Goal: Transaction & Acquisition: Purchase product/service

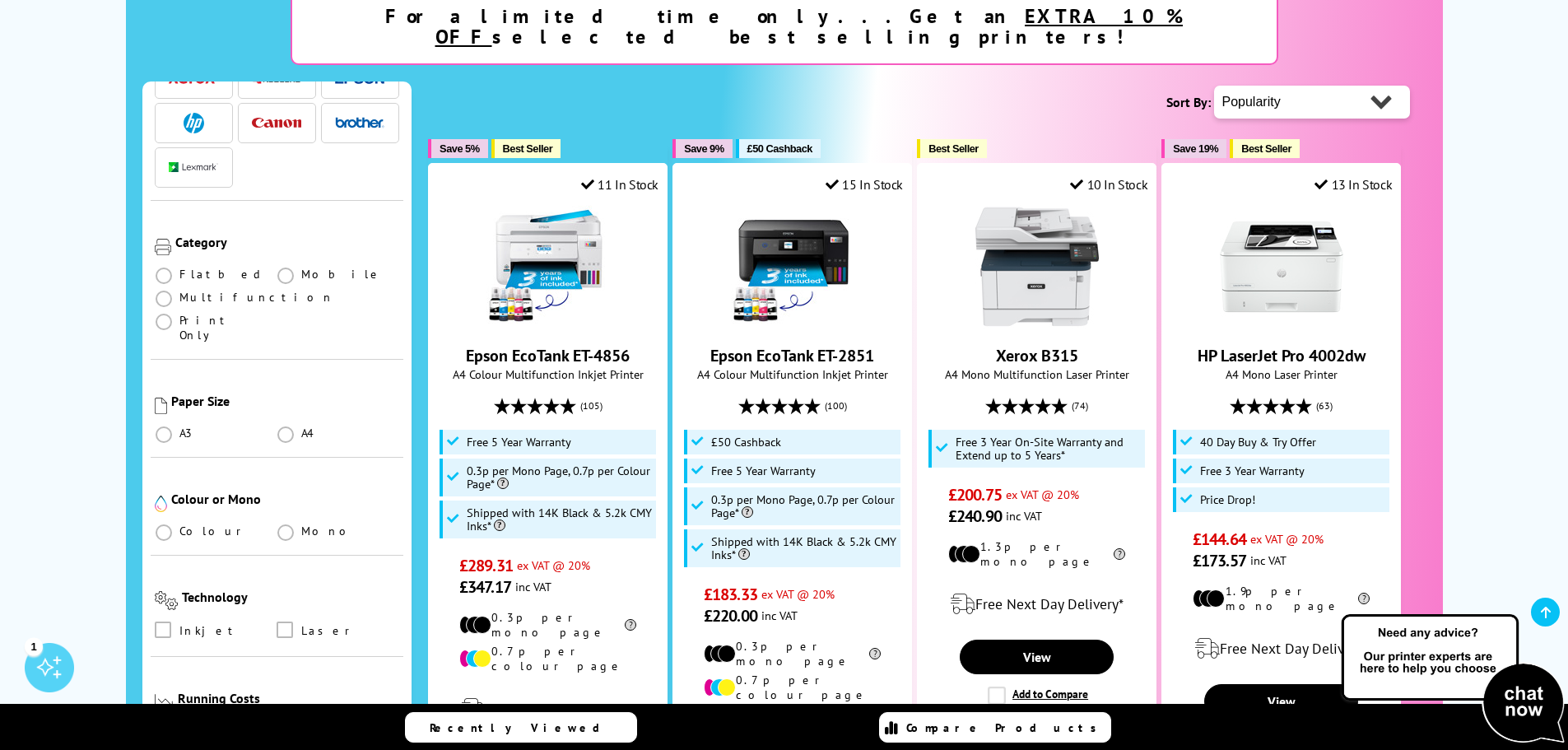
scroll to position [164, 0]
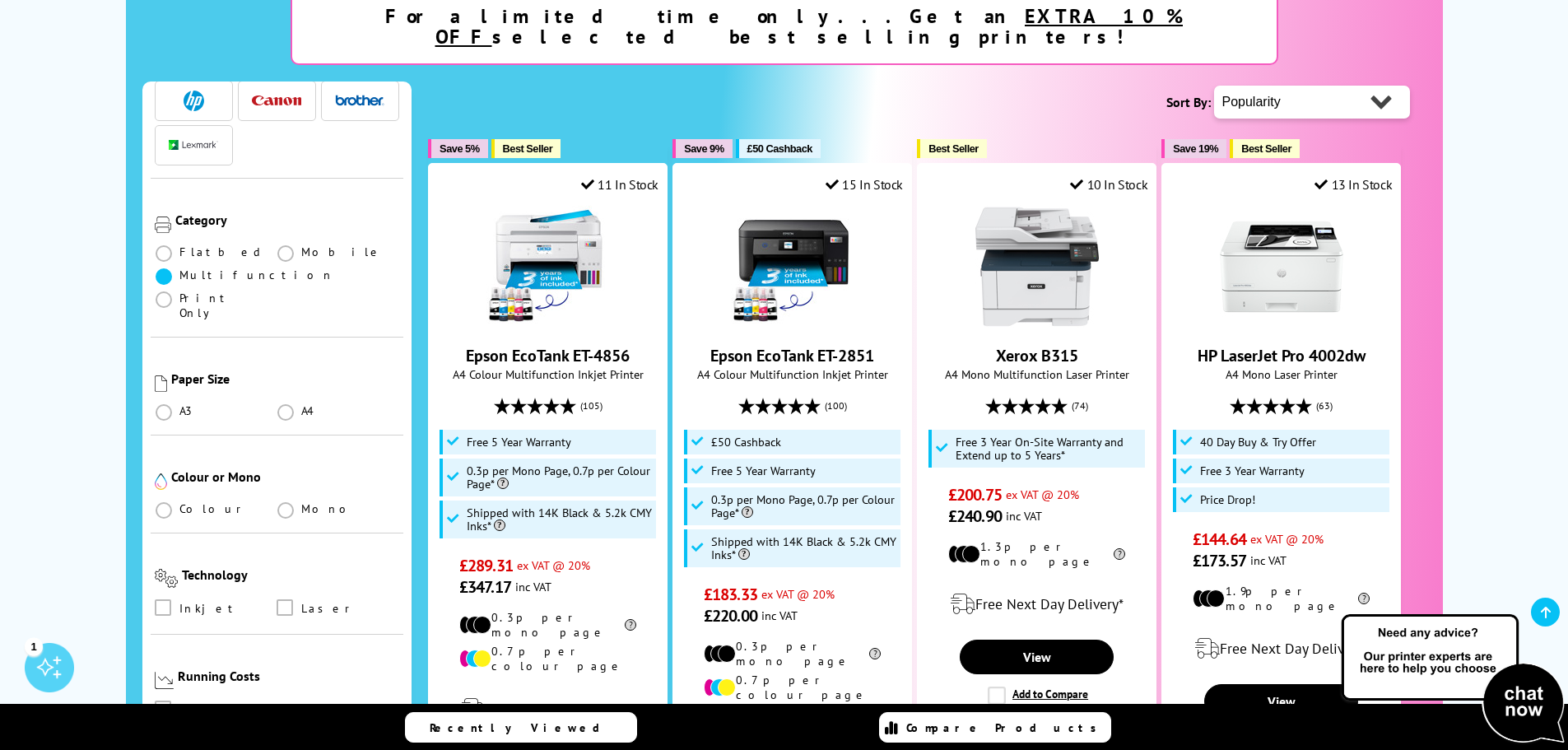
click at [161, 268] on span at bounding box center [164, 276] width 17 height 17
click at [180, 270] on input "radio" at bounding box center [180, 270] width 0 height 0
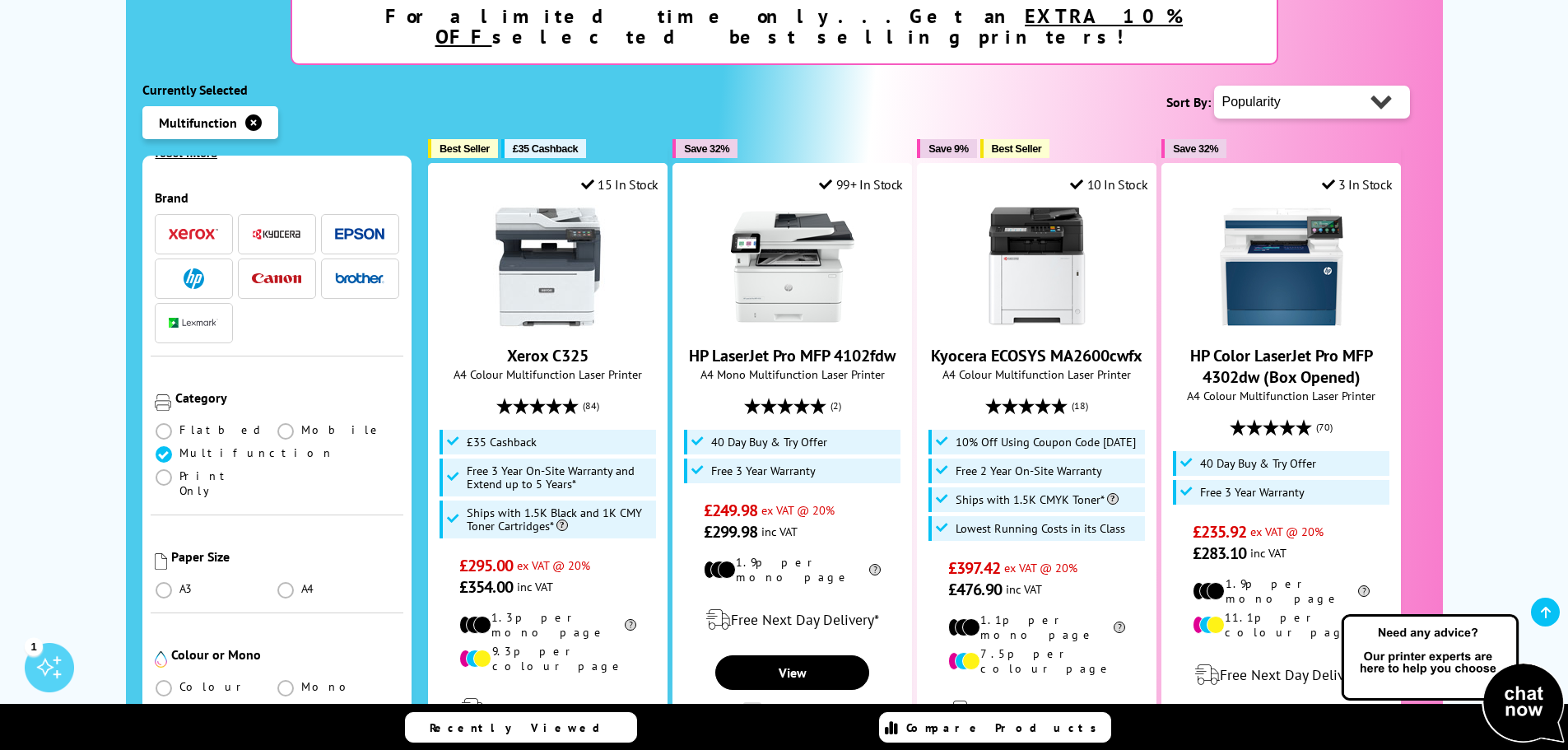
scroll to position [247, 0]
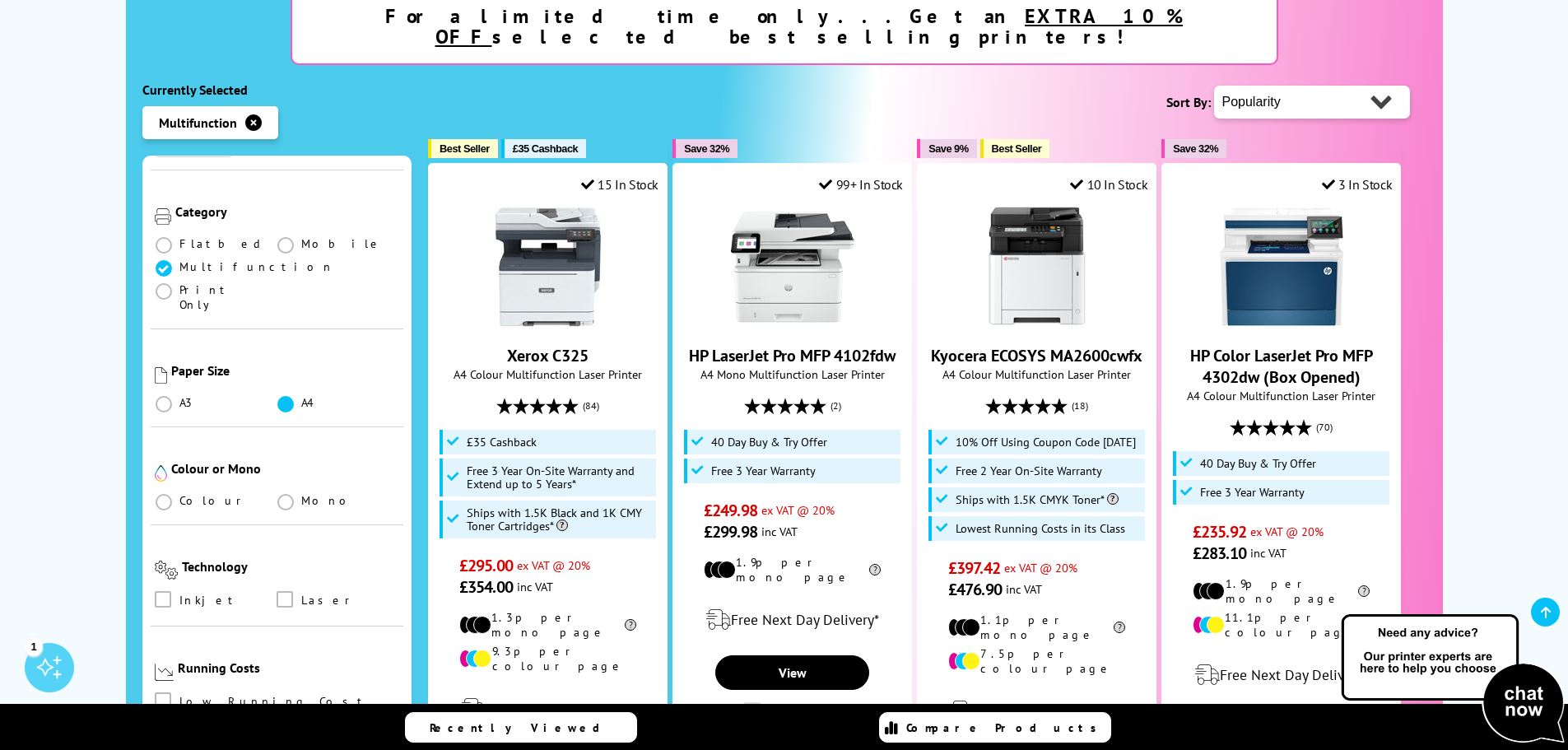
click at [283, 396] on span at bounding box center [286, 404] width 17 height 17
click at [301, 398] on input "radio" at bounding box center [301, 398] width 0 height 0
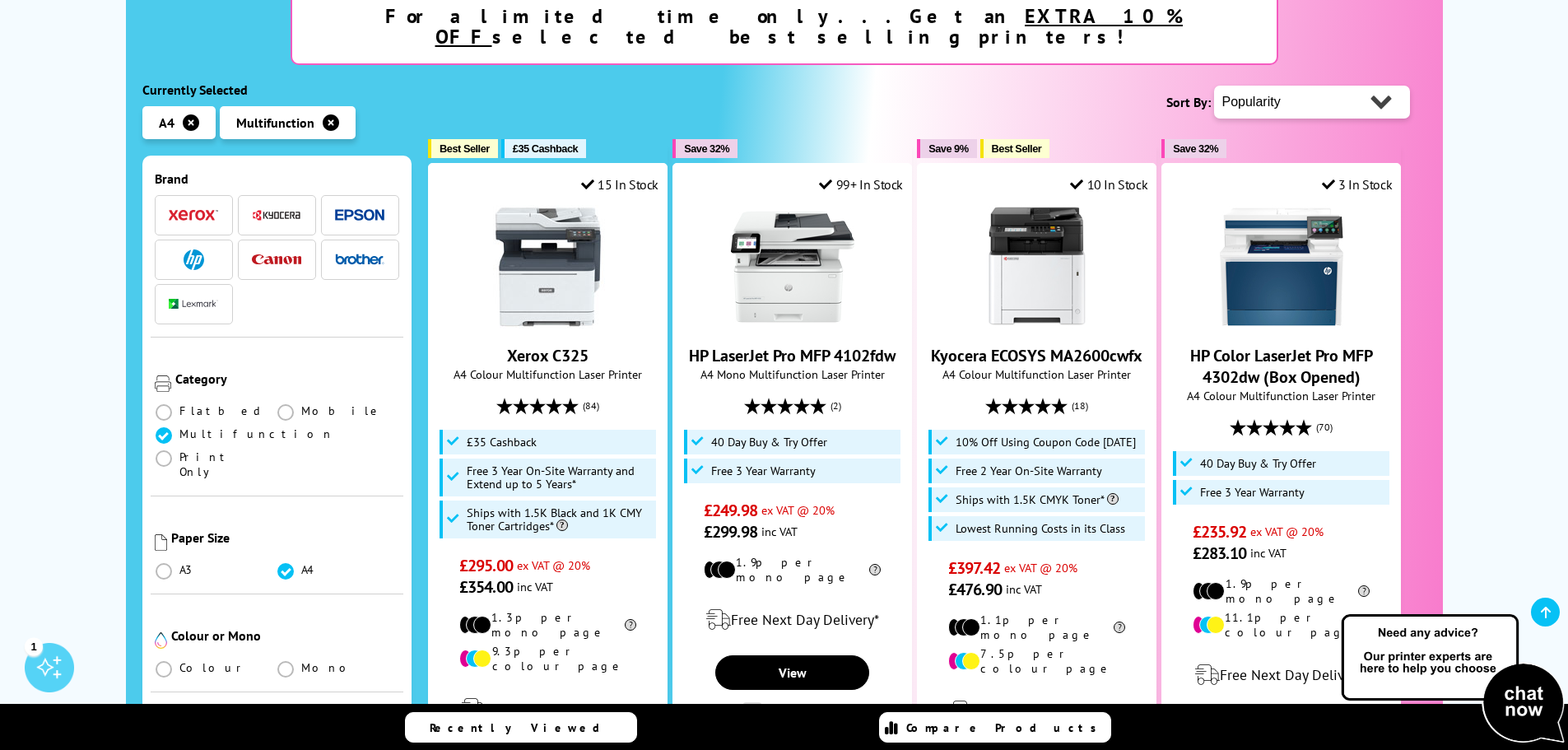
scroll to position [412, 0]
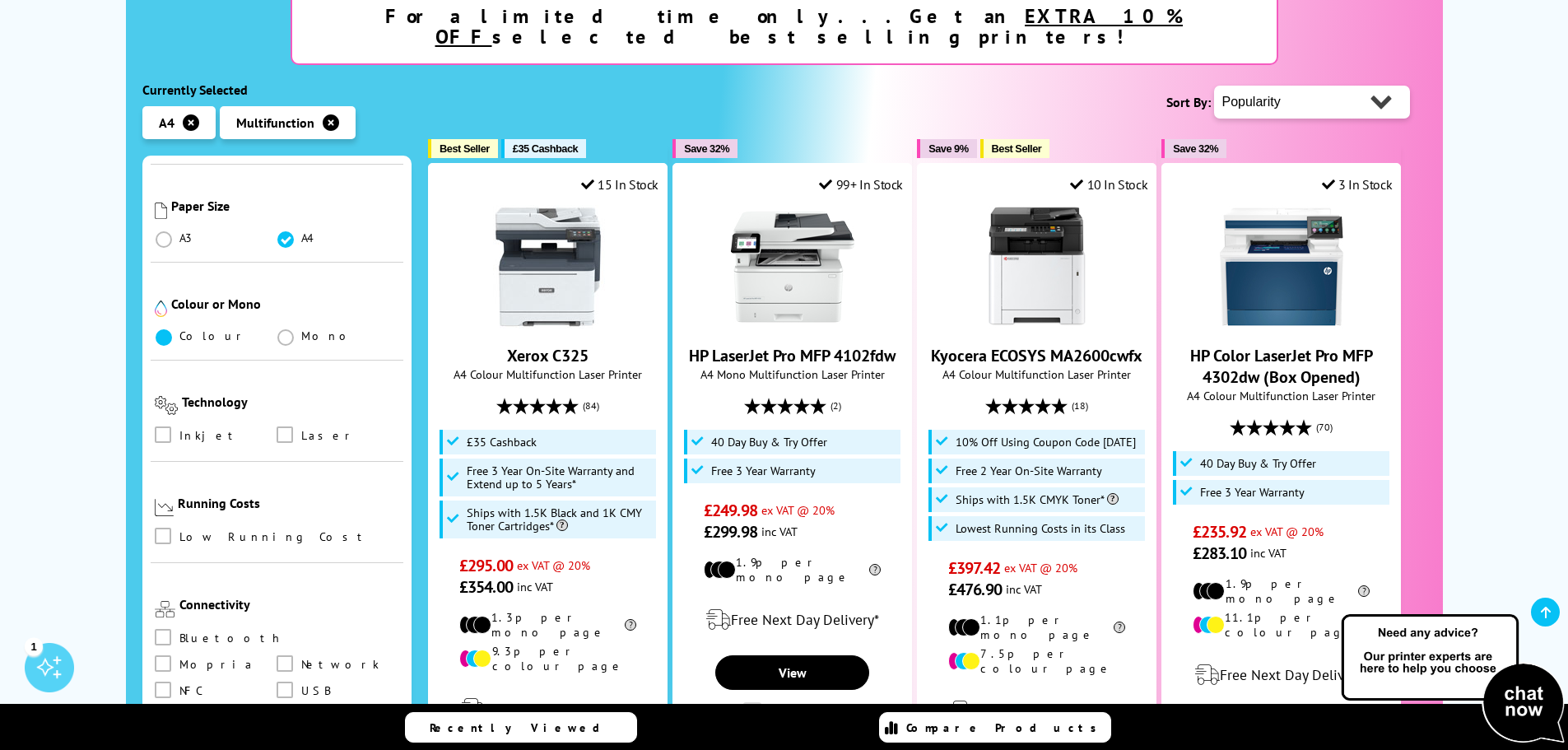
click at [161, 329] on span at bounding box center [164, 337] width 17 height 17
click at [180, 331] on input "radio" at bounding box center [180, 331] width 0 height 0
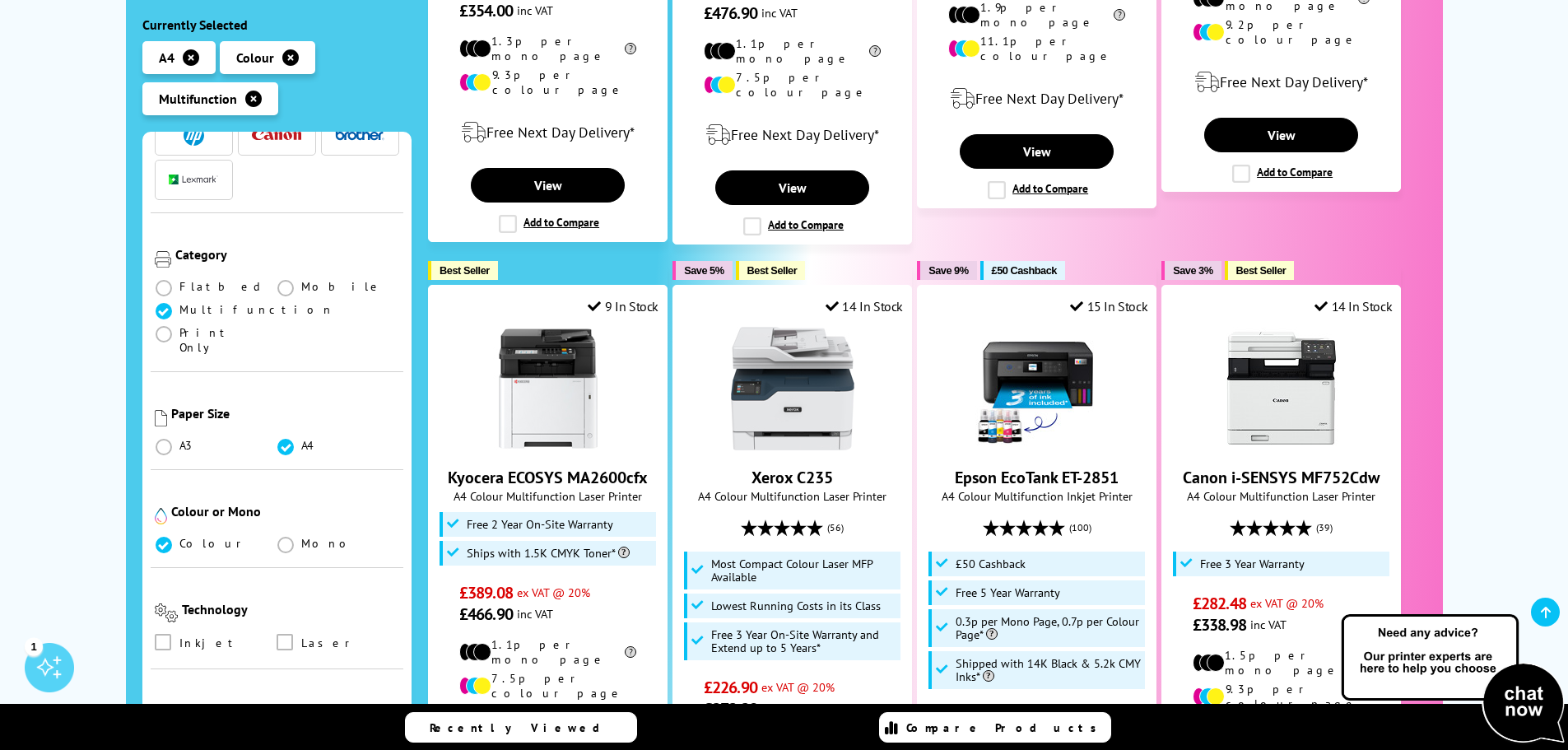
scroll to position [493, 0]
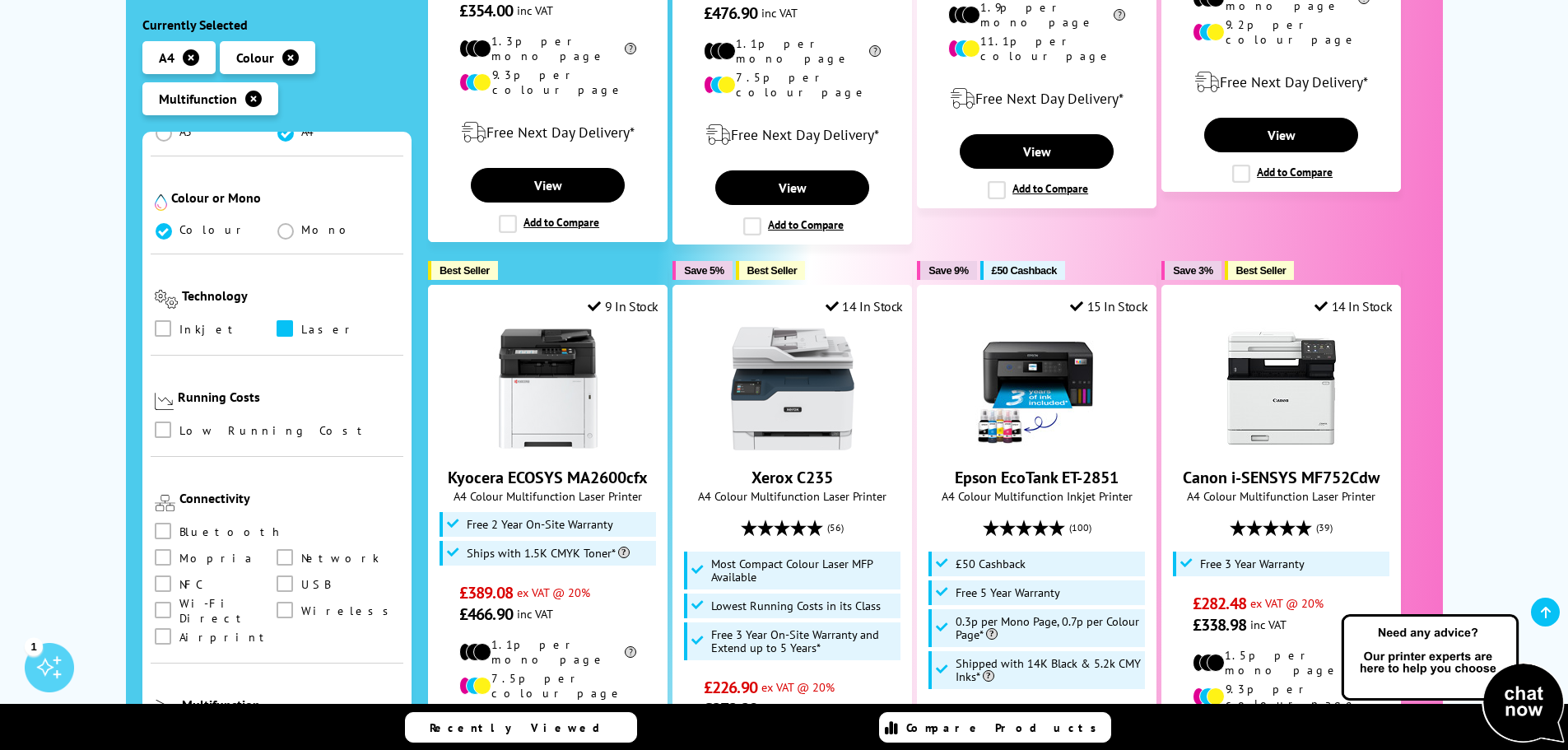
click at [281, 320] on span at bounding box center [285, 329] width 17 height 17
click at [301, 322] on input "checkbox" at bounding box center [301, 322] width 0 height 0
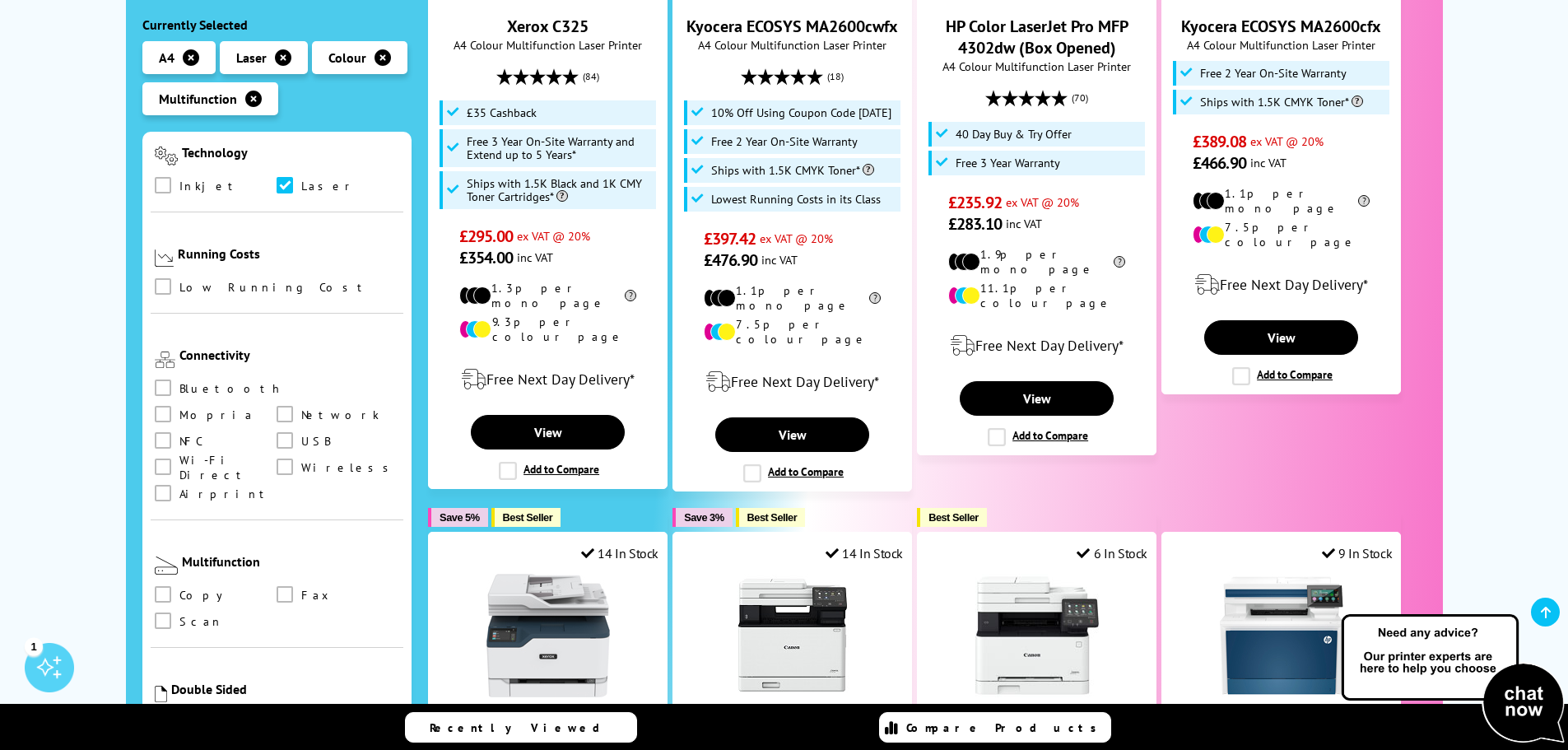
scroll to position [658, 0]
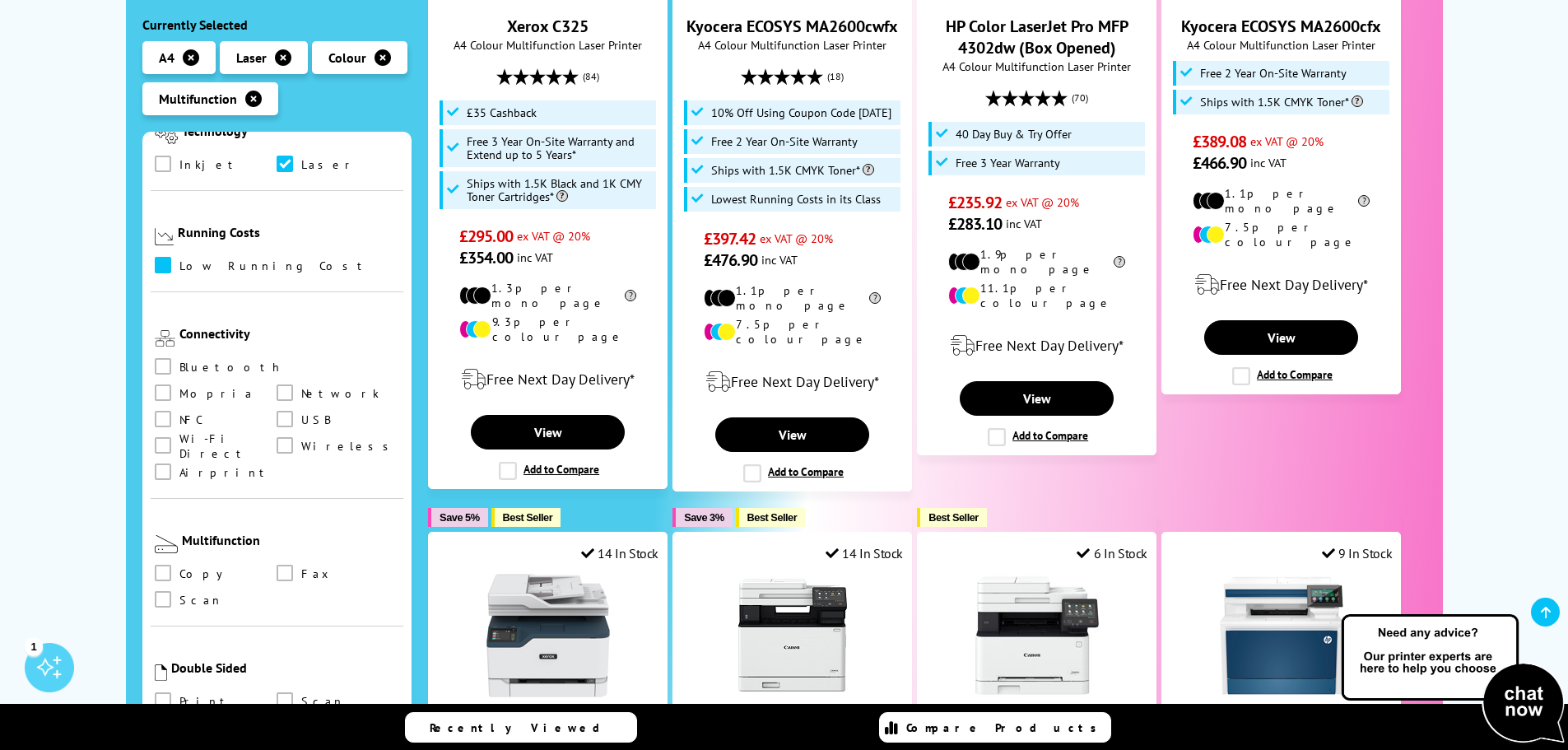
click at [166, 257] on span at bounding box center [164, 265] width 17 height 17
click at [179, 259] on input "checkbox" at bounding box center [179, 259] width 0 height 0
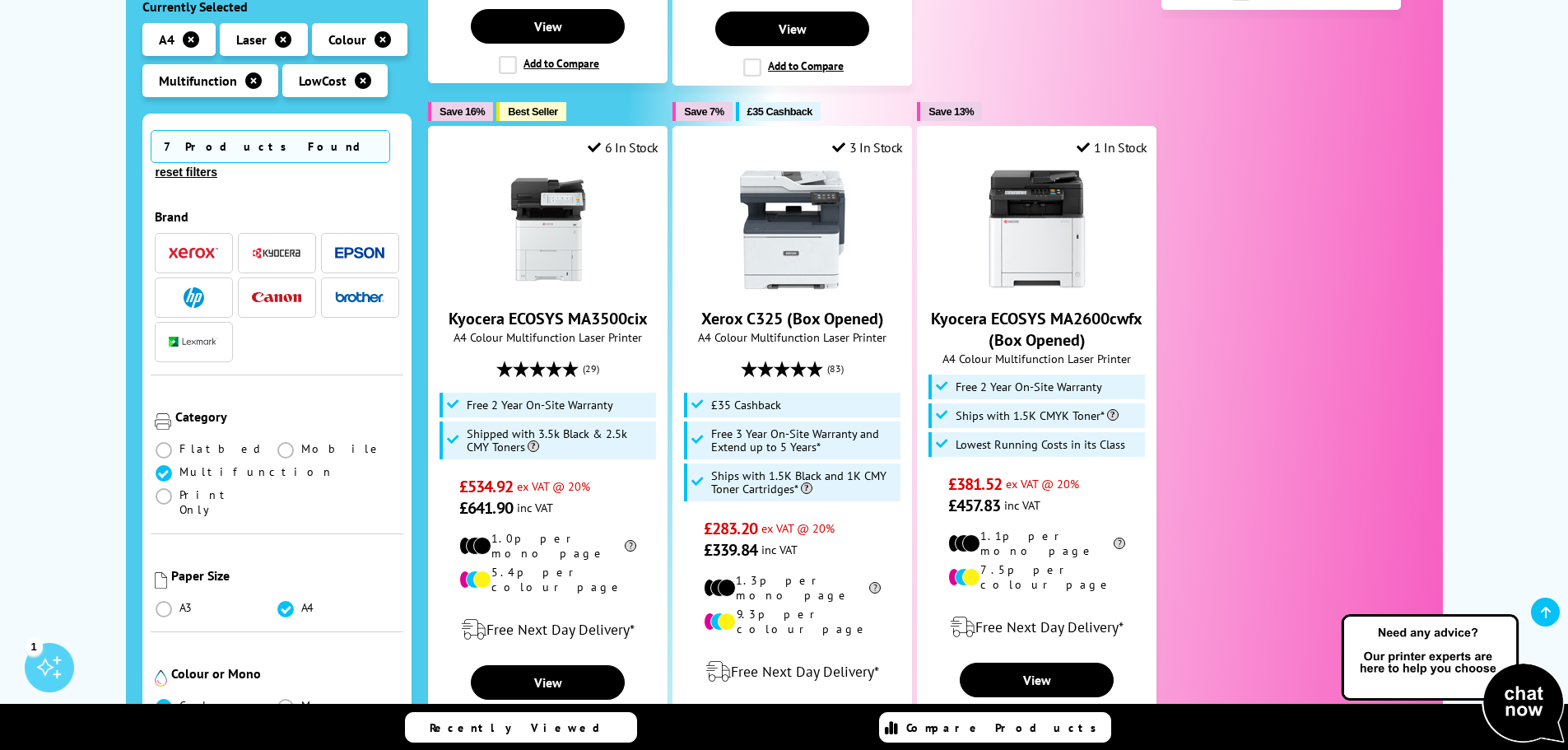
scroll to position [1070, 0]
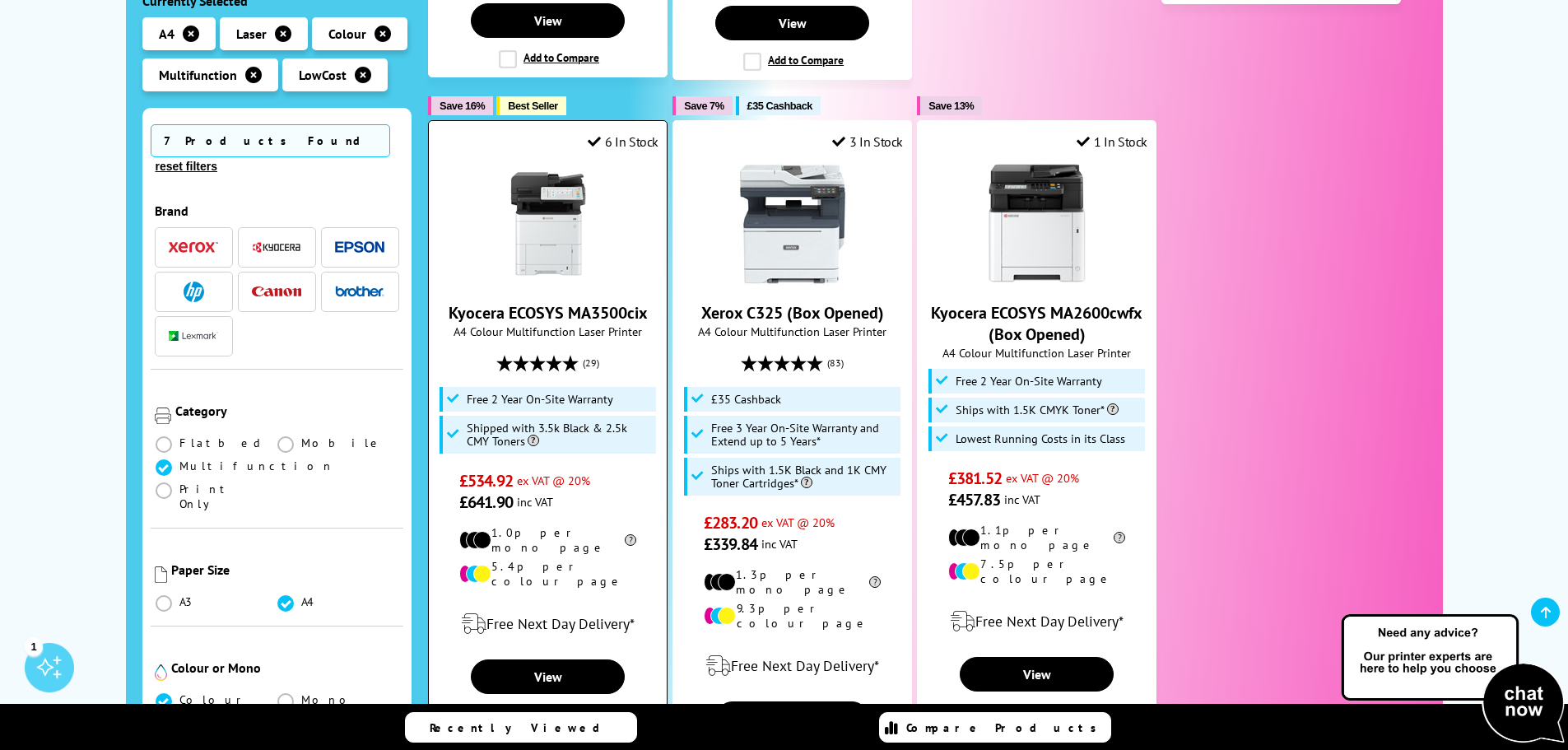
click at [530, 201] on img at bounding box center [547, 223] width 123 height 123
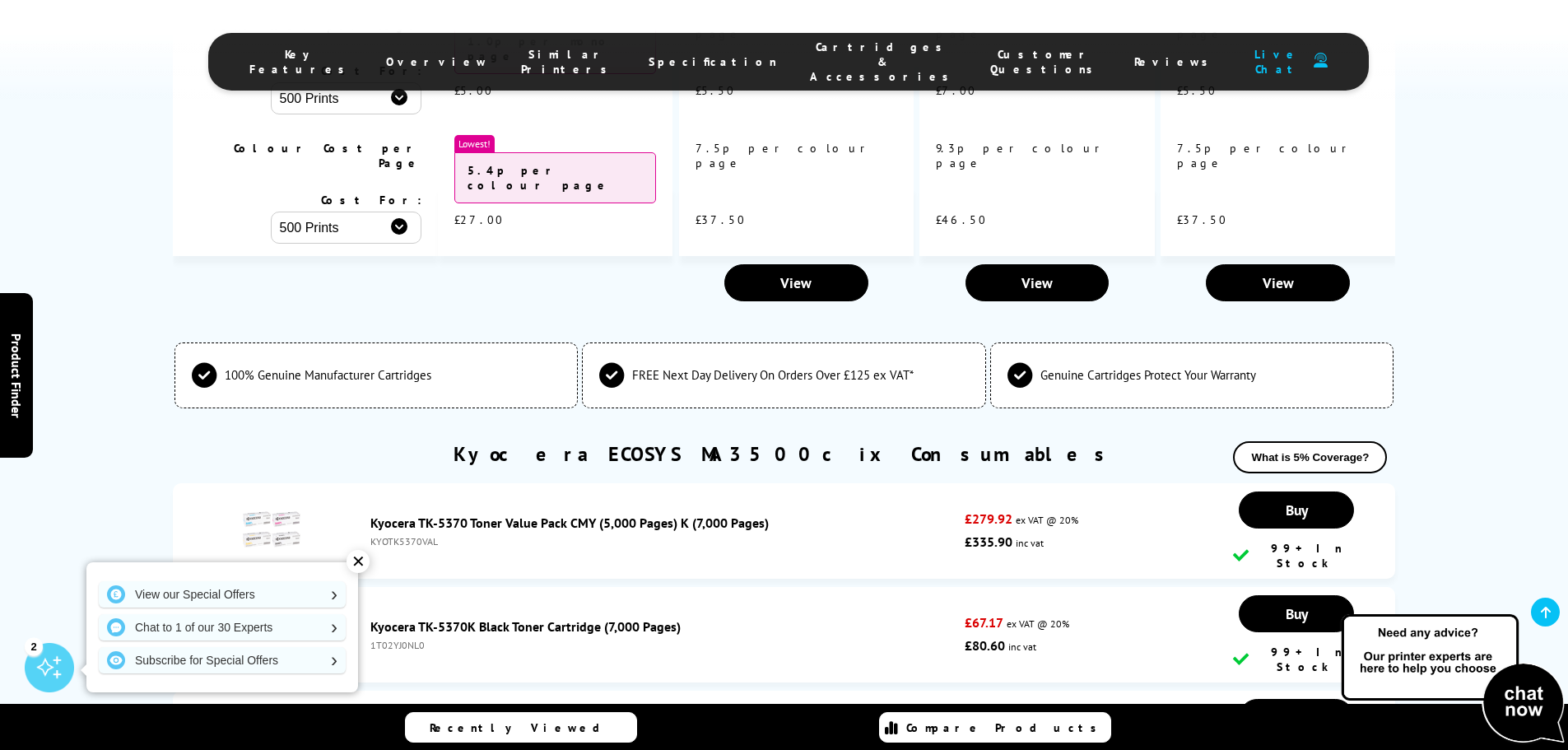
scroll to position [4937, 0]
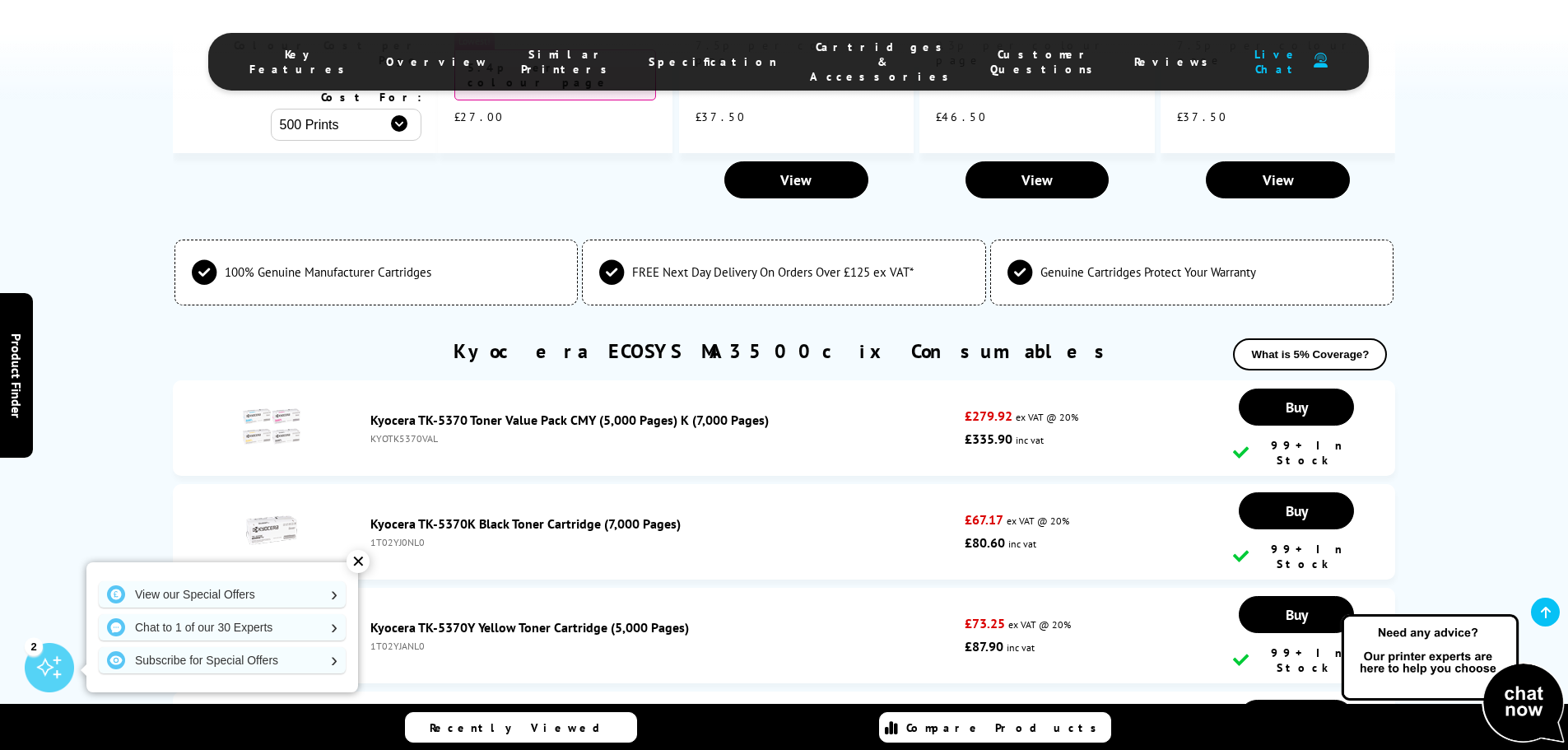
click at [362, 555] on div "✕" at bounding box center [358, 561] width 24 height 23
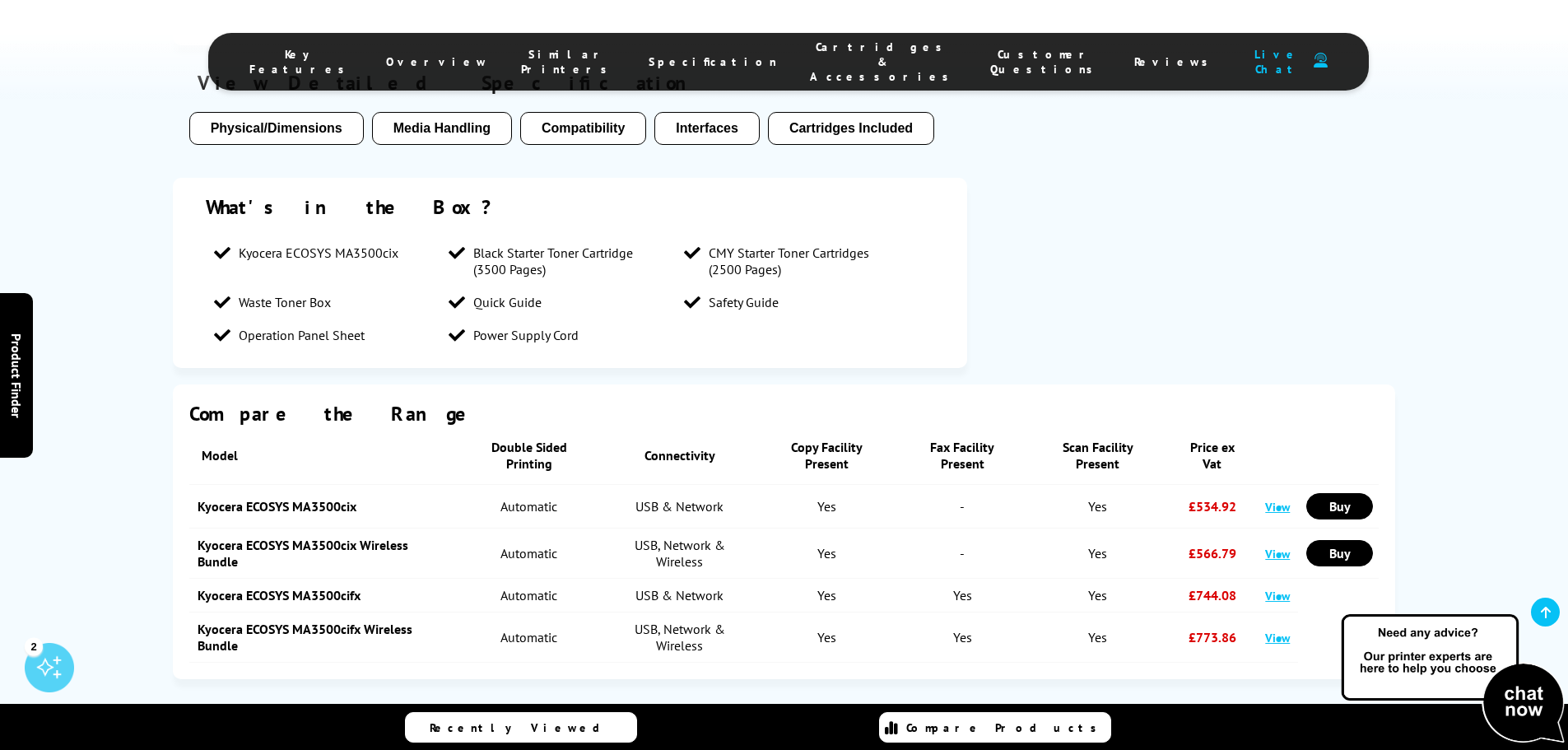
scroll to position [1810, 0]
